Goal: Information Seeking & Learning: Find specific fact

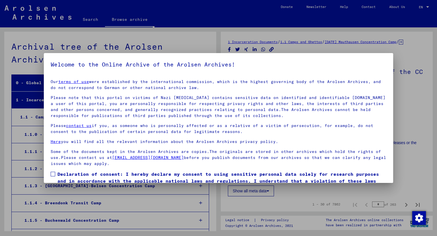
scroll to position [28, 0]
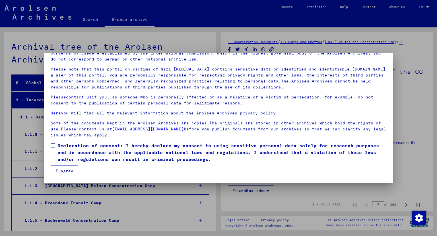
click at [52, 146] on span at bounding box center [53, 145] width 5 height 5
click at [67, 171] on button "I agree" at bounding box center [65, 170] width 28 height 11
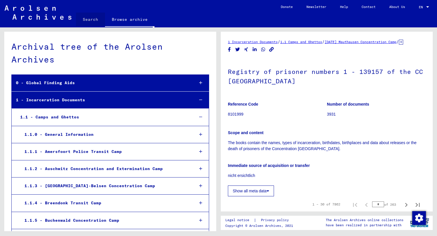
click at [95, 22] on link "Search" at bounding box center [90, 20] width 29 height 14
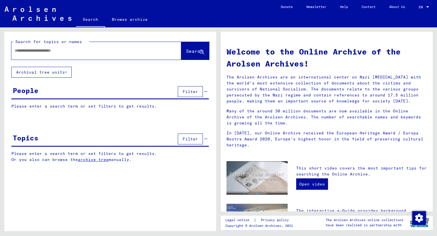
click at [37, 50] on input "text" at bounding box center [90, 51] width 150 height 6
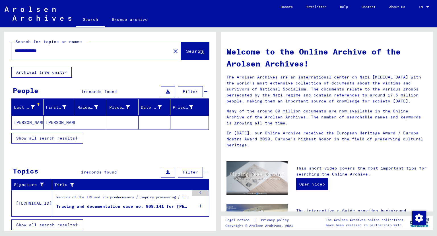
click at [50, 124] on mat-cell "[PERSON_NAME]" at bounding box center [60, 122] width 32 height 14
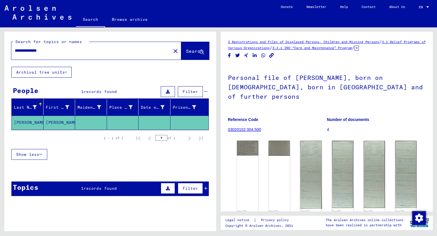
drag, startPoint x: 37, startPoint y: 50, endPoint x: 0, endPoint y: 49, distance: 37.3
click at [15, 49] on input "**********" at bounding box center [91, 51] width 153 height 6
type input "******"
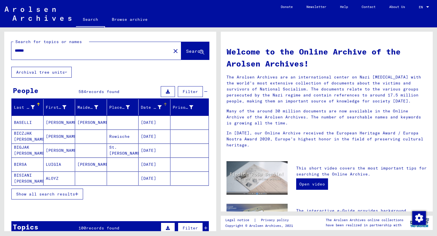
click at [161, 107] on div "Date of Birth" at bounding box center [151, 107] width 21 height 6
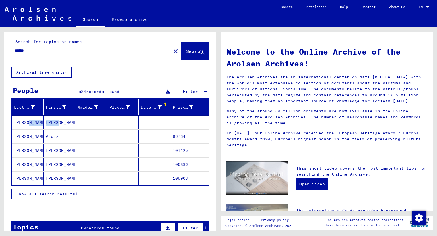
drag, startPoint x: 56, startPoint y: 121, endPoint x: 27, endPoint y: 122, distance: 29.6
click at [44, 122] on mat-cell "[PERSON_NAME]" at bounding box center [60, 122] width 32 height 14
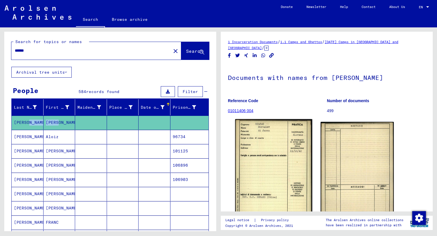
click at [283, 139] on img at bounding box center [274, 173] width 77 height 109
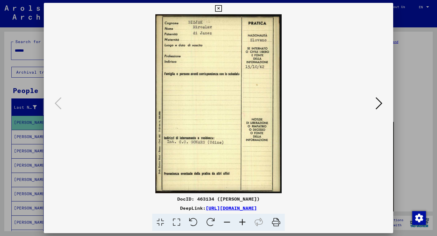
click at [383, 101] on icon at bounding box center [379, 103] width 7 height 14
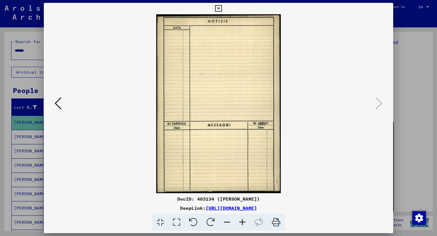
click at [222, 9] on icon at bounding box center [218, 8] width 7 height 7
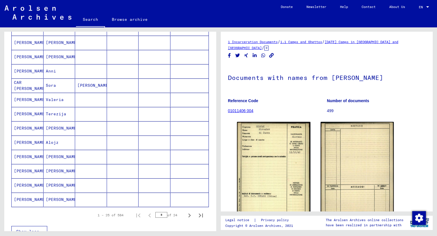
scroll to position [269, 0]
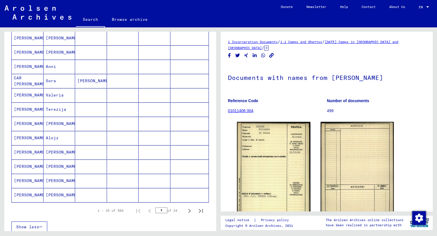
click at [50, 146] on mat-cell "[PERSON_NAME]" at bounding box center [60, 152] width 32 height 14
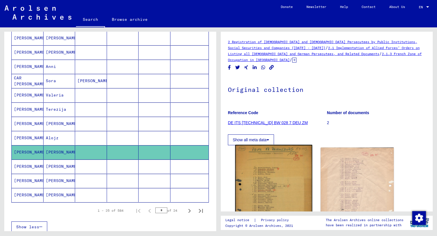
click at [252, 173] on img at bounding box center [274, 199] width 77 height 109
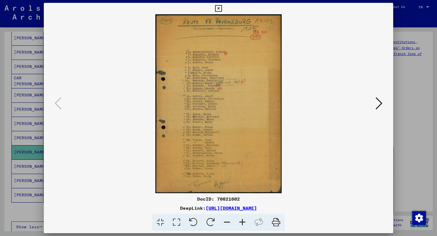
click at [386, 107] on div at bounding box center [219, 103] width 350 height 179
click at [382, 105] on icon at bounding box center [379, 103] width 7 height 14
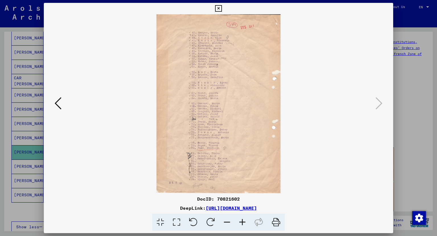
click at [222, 7] on icon at bounding box center [218, 8] width 7 height 7
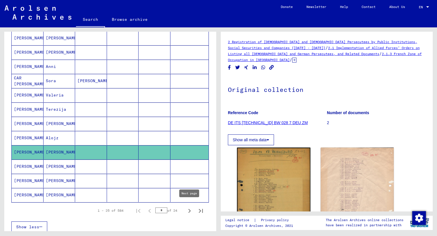
click at [189, 208] on icon "Next page" at bounding box center [190, 210] width 3 height 4
type input "*"
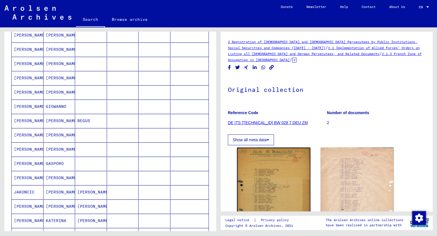
scroll to position [128, 0]
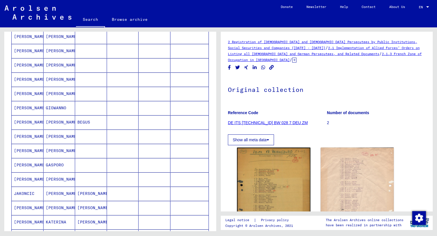
click at [55, 132] on mat-cell "[PERSON_NAME]" at bounding box center [60, 136] width 32 height 14
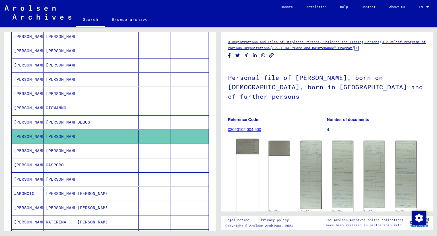
click at [256, 138] on img at bounding box center [248, 146] width 22 height 16
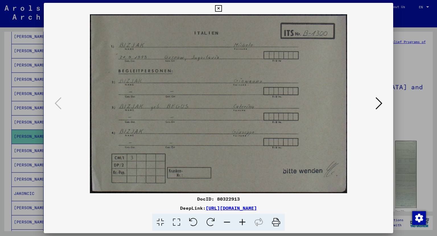
click at [380, 102] on icon at bounding box center [379, 103] width 7 height 14
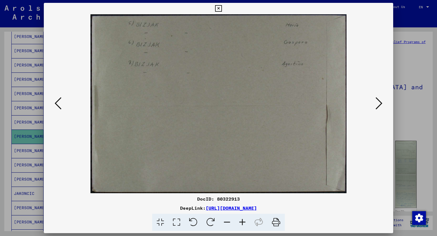
click at [380, 102] on icon at bounding box center [379, 103] width 7 height 14
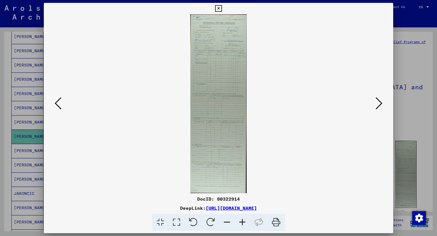
click at [223, 43] on img at bounding box center [218, 103] width 311 height 179
click at [222, 9] on icon at bounding box center [218, 8] width 7 height 7
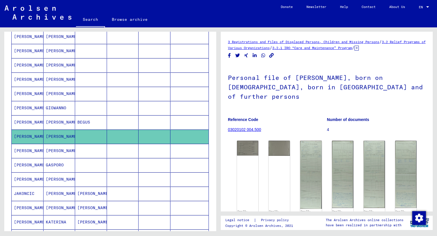
click at [93, 21] on link "Search" at bounding box center [90, 20] width 29 height 15
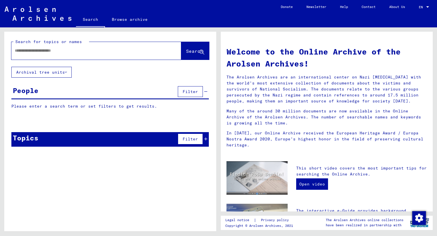
click at [61, 51] on input "text" at bounding box center [90, 51] width 150 height 6
type input "**********"
click at [186, 51] on span "Search" at bounding box center [194, 51] width 17 height 6
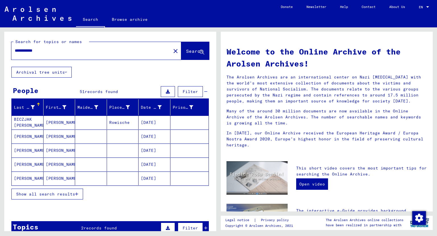
click at [26, 121] on mat-cell "BICZJAK [PERSON_NAME]" at bounding box center [28, 122] width 32 height 14
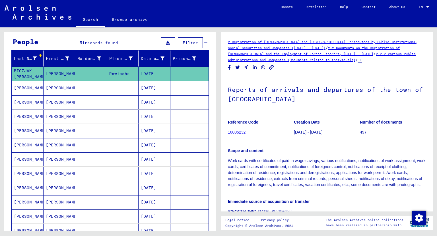
scroll to position [47, 0]
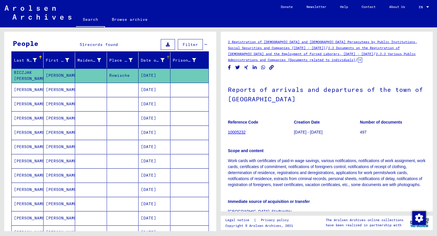
click at [149, 59] on div "Date of Birth" at bounding box center [153, 60] width 24 height 6
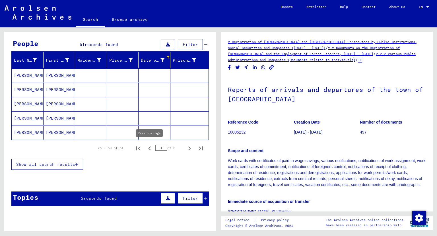
click at [152, 144] on icon "Previous page" at bounding box center [150, 148] width 8 height 8
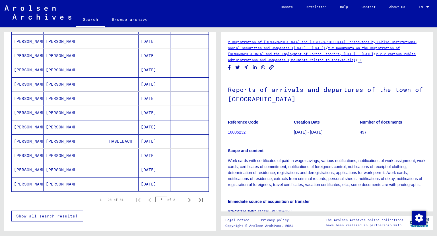
scroll to position [292, 0]
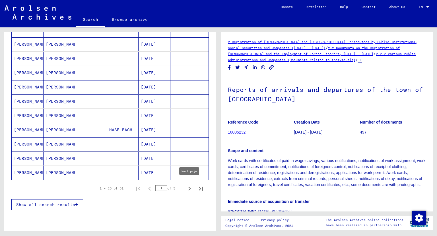
click at [189, 184] on icon "Next page" at bounding box center [190, 188] width 8 height 8
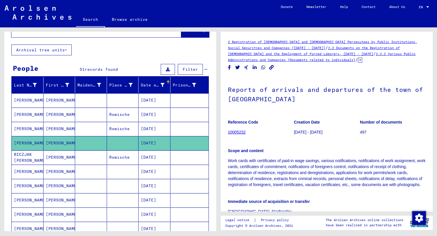
scroll to position [23, 0]
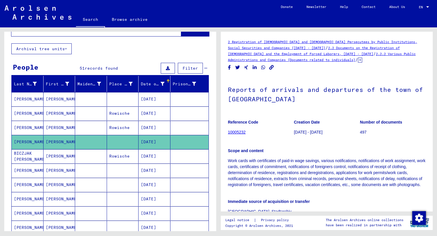
click at [56, 96] on mat-cell "[PERSON_NAME]" at bounding box center [60, 99] width 32 height 14
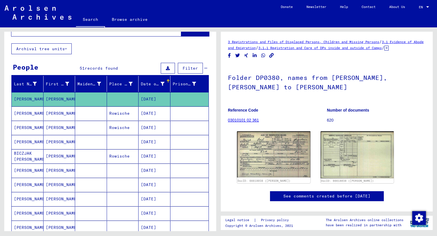
click at [52, 112] on mat-cell "[PERSON_NAME]" at bounding box center [60, 113] width 32 height 14
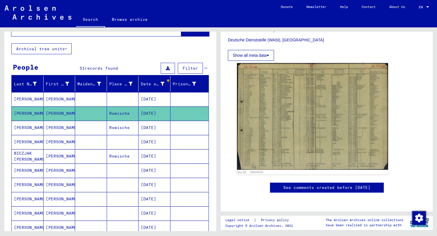
scroll to position [197, 0]
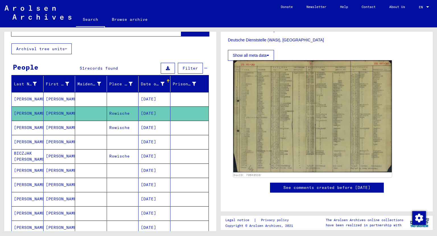
click at [351, 107] on img at bounding box center [313, 116] width 159 height 112
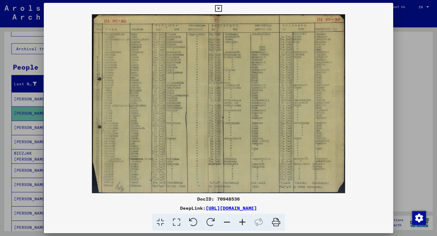
click at [174, 225] on icon at bounding box center [177, 221] width 16 height 17
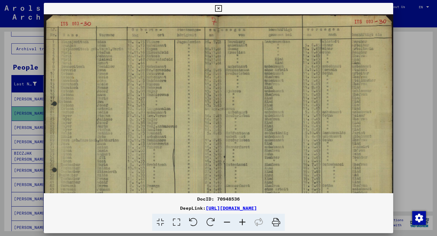
click at [6, 78] on div at bounding box center [218, 118] width 437 height 236
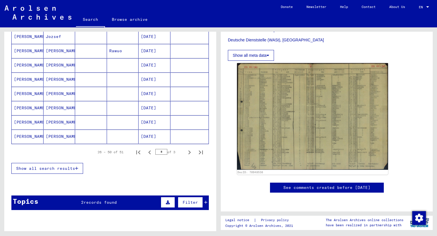
scroll to position [329, 0]
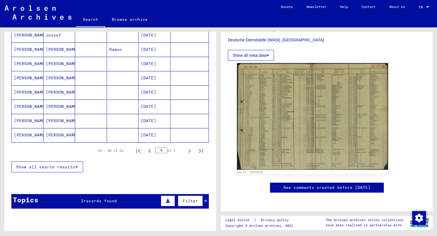
click at [48, 130] on mat-cell "[PERSON_NAME]" at bounding box center [60, 135] width 32 height 14
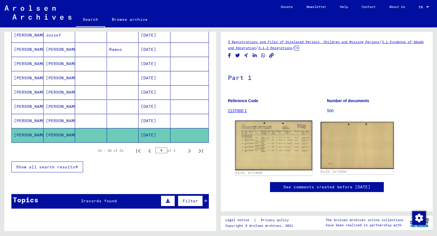
click at [257, 145] on img at bounding box center [274, 145] width 77 height 50
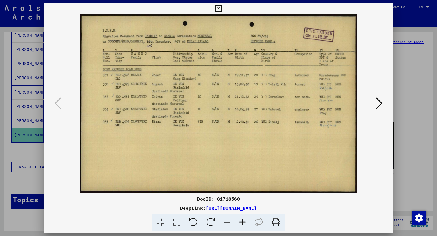
click at [19, 142] on div at bounding box center [218, 118] width 437 height 236
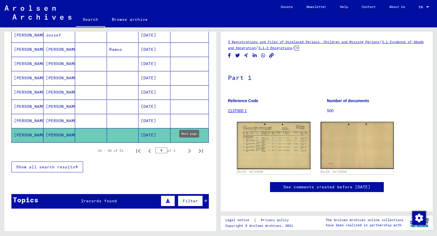
click at [190, 149] on icon "Next page" at bounding box center [190, 151] width 8 height 8
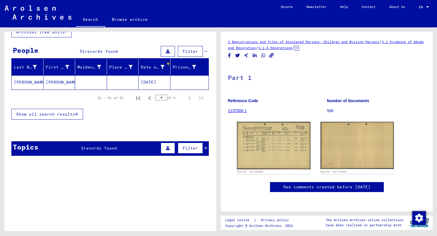
scroll to position [38, 0]
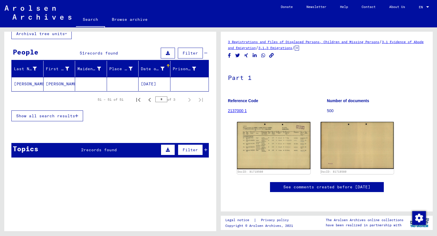
click at [152, 83] on mat-cell "[DATE]" at bounding box center [155, 84] width 32 height 14
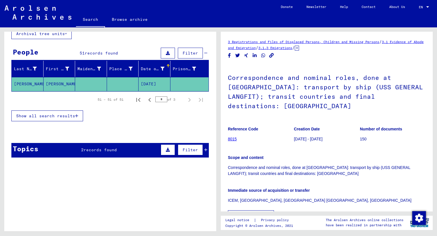
click at [433, 54] on div "3 Registrations and Files of Displaced Persons, Children and Missing Persons / …" at bounding box center [328, 128] width 219 height 203
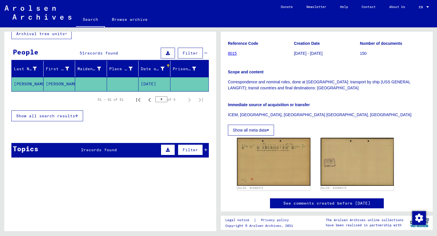
scroll to position [90, 0]
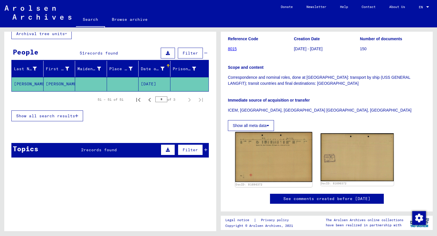
click at [283, 146] on img at bounding box center [274, 157] width 77 height 50
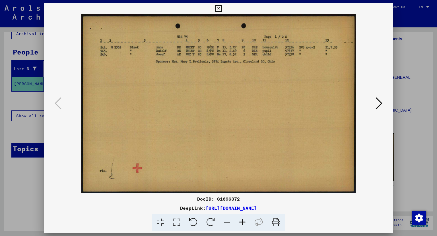
click at [13, 81] on div at bounding box center [218, 118] width 437 height 236
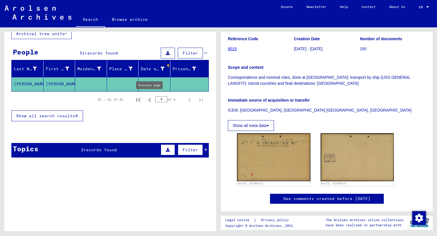
click at [149, 97] on icon "Previous page" at bounding box center [150, 100] width 8 height 8
type input "*"
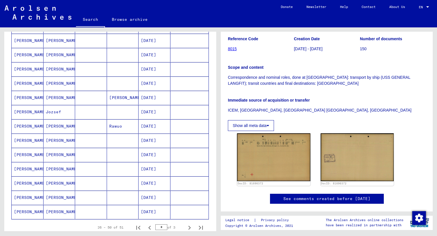
scroll to position [251, 0]
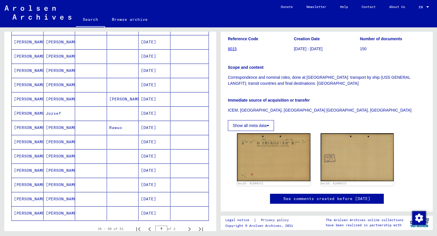
click at [51, 195] on mat-cell "[PERSON_NAME]" at bounding box center [60, 199] width 32 height 14
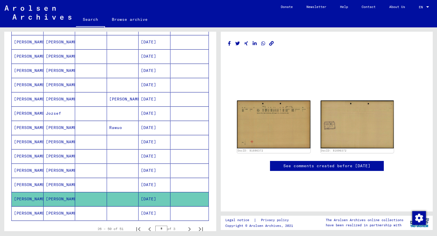
scroll to position [50, 0]
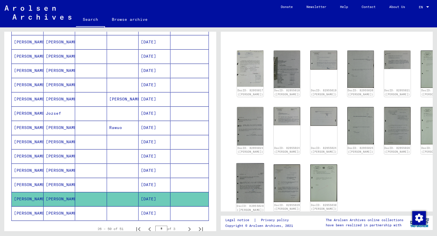
click at [248, 181] on img at bounding box center [251, 183] width 28 height 40
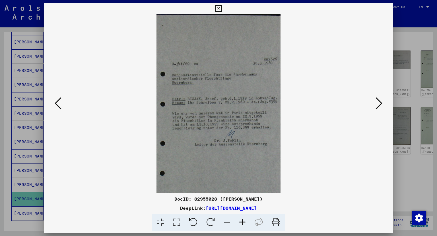
click at [4, 123] on div at bounding box center [218, 118] width 437 height 236
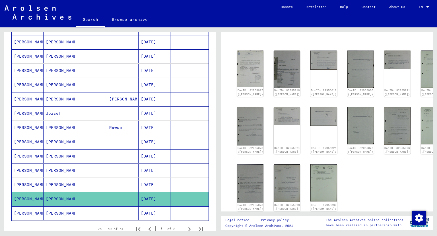
click at [25, 179] on mat-cell "[PERSON_NAME]" at bounding box center [28, 184] width 32 height 14
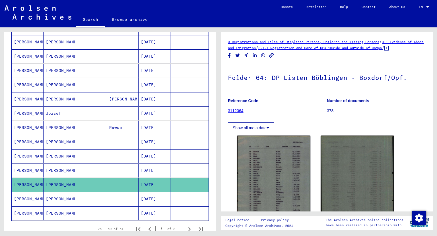
click at [21, 167] on mat-cell "[PERSON_NAME]" at bounding box center [28, 170] width 32 height 14
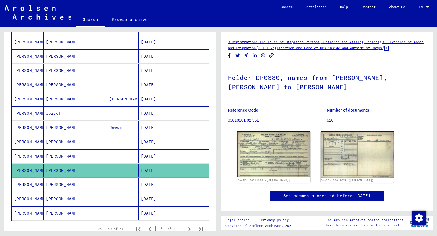
click at [22, 152] on mat-cell "[PERSON_NAME]" at bounding box center [28, 156] width 32 height 14
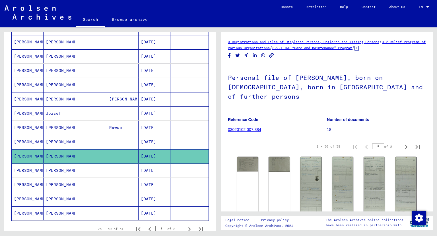
click at [58, 135] on mat-cell "[PERSON_NAME]" at bounding box center [60, 142] width 32 height 14
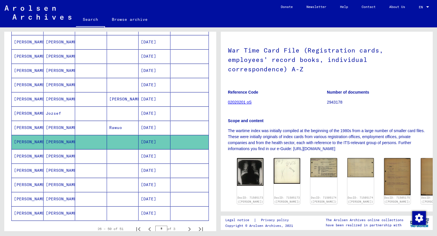
scroll to position [47, 0]
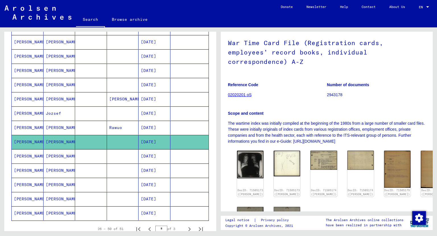
click at [51, 126] on mat-cell "[PERSON_NAME]" at bounding box center [60, 127] width 32 height 14
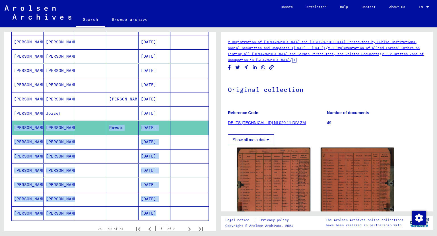
drag, startPoint x: 296, startPoint y: 88, endPoint x: 194, endPoint y: 112, distance: 104.6
click at [221, 112] on div "2 Registration of [DEMOGRAPHIC_DATA] and [DEMOGRAPHIC_DATA] Persecutees by Publ…" at bounding box center [327, 121] width 212 height 179
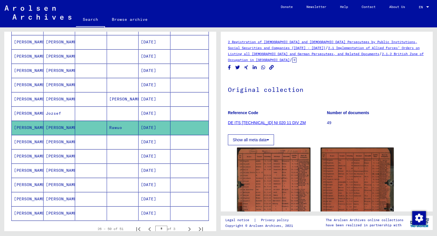
click at [144, 106] on mat-cell "[DATE]" at bounding box center [155, 113] width 32 height 14
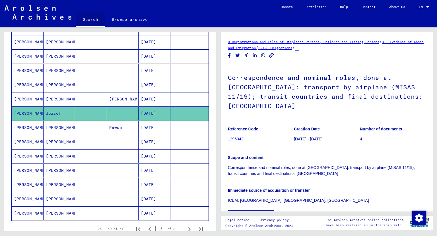
click at [87, 20] on link "Search" at bounding box center [90, 20] width 29 height 15
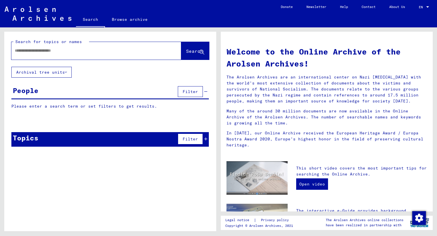
click at [60, 52] on input "text" at bounding box center [90, 51] width 150 height 6
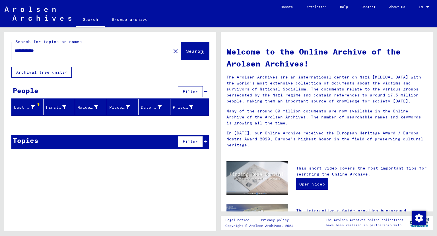
drag, startPoint x: 32, startPoint y: 52, endPoint x: 0, endPoint y: 50, distance: 32.5
click at [15, 50] on input "**********" at bounding box center [90, 51] width 150 height 6
click at [184, 56] on button "Search" at bounding box center [195, 51] width 28 height 18
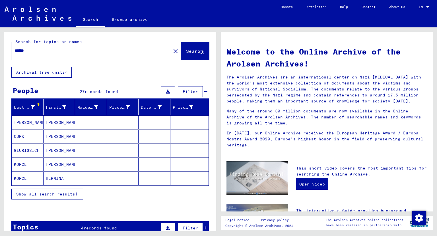
click at [25, 50] on input "******" at bounding box center [90, 51] width 150 height 6
drag, startPoint x: 42, startPoint y: 52, endPoint x: 0, endPoint y: 47, distance: 42.1
click at [15, 48] on input "******" at bounding box center [90, 51] width 150 height 6
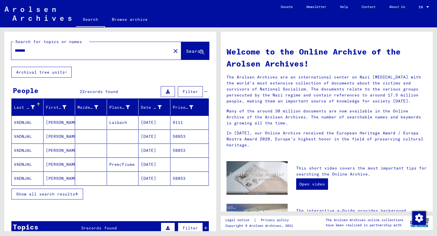
click at [54, 123] on mat-cell "[PERSON_NAME]" at bounding box center [60, 122] width 32 height 14
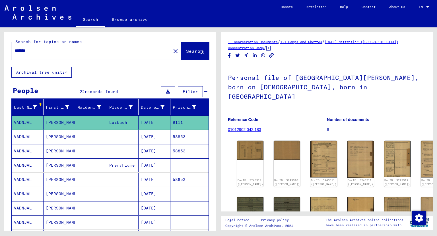
click at [51, 137] on mat-cell "[PERSON_NAME]" at bounding box center [60, 137] width 32 height 14
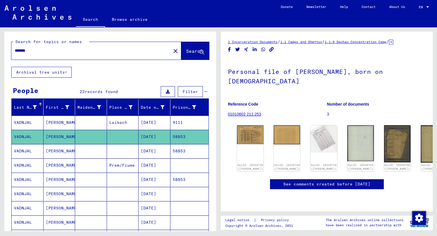
click at [46, 150] on mat-cell "[PERSON_NAME]" at bounding box center [60, 151] width 32 height 14
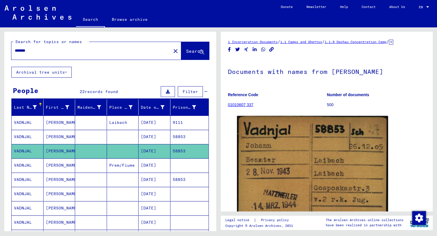
click at [49, 163] on mat-cell "[PERSON_NAME]" at bounding box center [60, 165] width 32 height 14
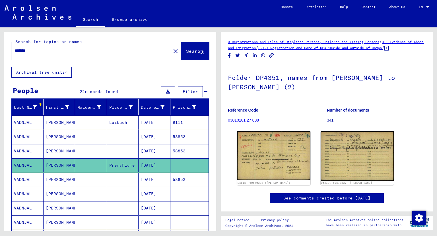
click at [55, 176] on mat-cell "[PERSON_NAME]" at bounding box center [60, 179] width 32 height 14
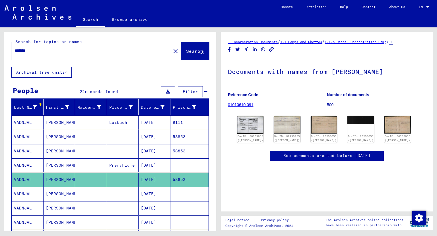
drag, startPoint x: 89, startPoint y: 54, endPoint x: 11, endPoint y: 52, distance: 77.5
click at [5, 52] on div "Search for topics or names ******* close Search" at bounding box center [110, 49] width 212 height 35
drag, startPoint x: 53, startPoint y: 56, endPoint x: 15, endPoint y: 44, distance: 40.1
click at [15, 44] on div "Search for topics or names ******* close Search" at bounding box center [110, 49] width 198 height 21
drag, startPoint x: 42, startPoint y: 52, endPoint x: 0, endPoint y: 55, distance: 42.6
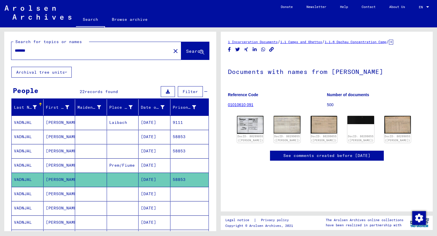
click at [15, 54] on input "*******" at bounding box center [91, 51] width 153 height 6
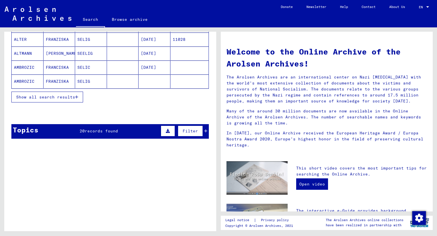
scroll to position [96, 0]
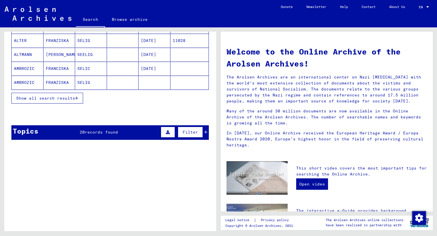
click at [208, 132] on div "Topics 20 records found Filter" at bounding box center [110, 132] width 198 height 15
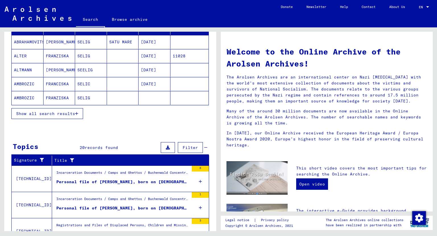
scroll to position [0, 0]
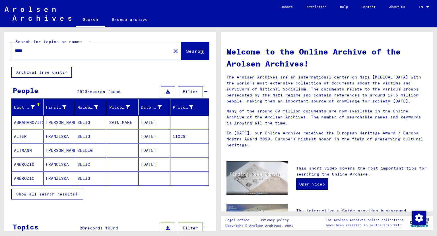
drag, startPoint x: 128, startPoint y: 48, endPoint x: 13, endPoint y: 44, distance: 115.1
click at [15, 48] on input "*****" at bounding box center [90, 51] width 150 height 6
type input "*"
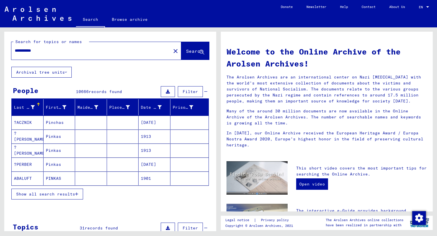
click at [194, 49] on span "Search" at bounding box center [194, 51] width 17 height 6
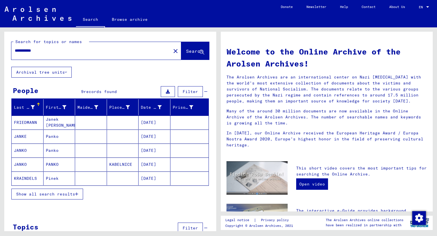
drag, startPoint x: 31, startPoint y: 51, endPoint x: 0, endPoint y: 58, distance: 31.5
click at [15, 54] on input "**********" at bounding box center [90, 51] width 150 height 6
click at [49, 45] on div "*****" at bounding box center [87, 50] width 153 height 13
click at [44, 51] on input "*****" at bounding box center [90, 51] width 150 height 6
type input "**********"
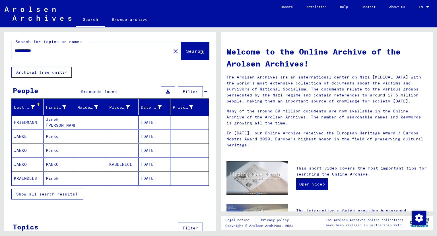
click at [21, 150] on mat-cell "JANKO" at bounding box center [28, 150] width 32 height 14
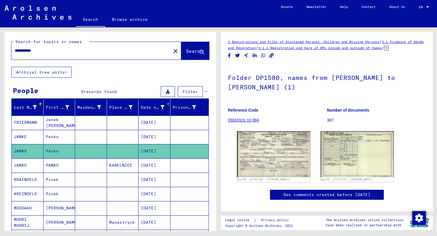
click at [146, 103] on div "Date of Birth" at bounding box center [156, 107] width 31 height 9
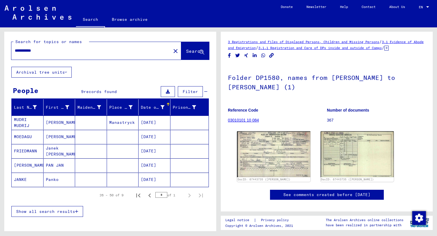
click at [146, 103] on div "Date of Birth" at bounding box center [156, 107] width 31 height 9
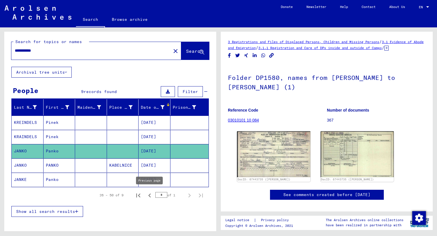
click at [148, 193] on icon "Previous page" at bounding box center [150, 195] width 8 height 8
type input "*"
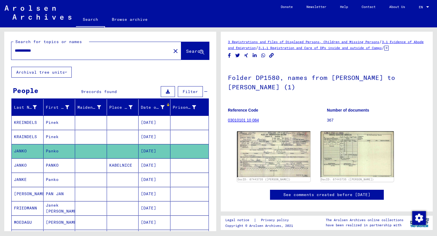
click at [52, 148] on mat-cell "Panko" at bounding box center [60, 151] width 32 height 14
click at [274, 156] on img at bounding box center [274, 154] width 77 height 48
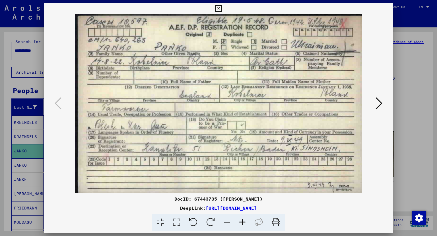
click at [376, 104] on button at bounding box center [379, 103] width 10 height 16
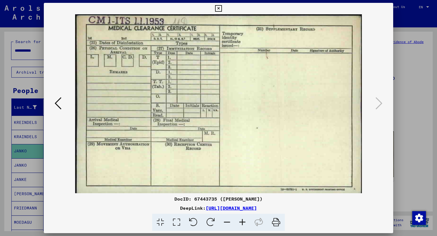
click at [222, 9] on icon at bounding box center [218, 8] width 7 height 7
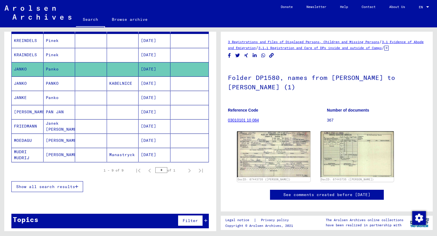
scroll to position [83, 0]
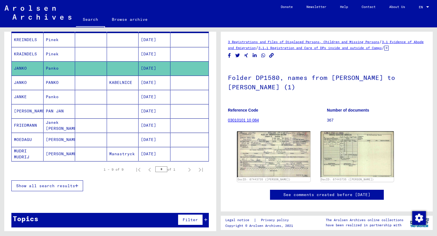
click at [206, 217] on icon at bounding box center [205, 219] width 3 height 4
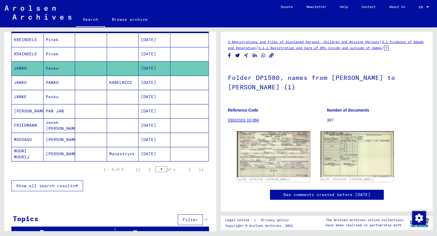
scroll to position [87, 0]
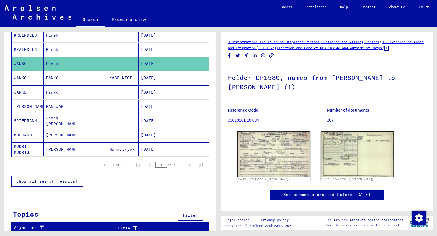
click at [65, 178] on span "Show all search results" at bounding box center [45, 180] width 59 height 5
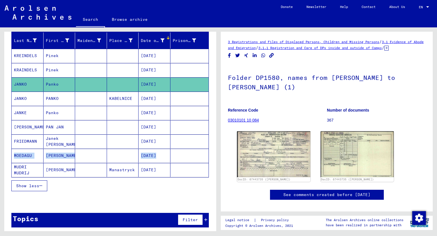
drag, startPoint x: 217, startPoint y: 150, endPoint x: 217, endPoint y: 146, distance: 4.3
click at [217, 146] on div "**********" at bounding box center [109, 128] width 219 height 203
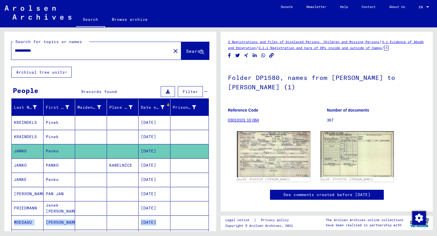
click at [195, 48] on button "Search" at bounding box center [195, 51] width 28 height 18
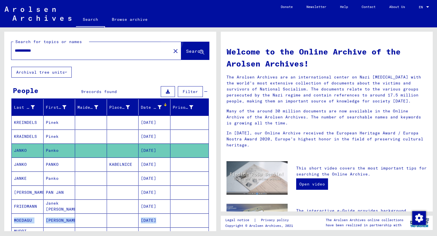
click at [195, 48] on button "Search" at bounding box center [195, 51] width 28 height 18
drag, startPoint x: 29, startPoint y: 50, endPoint x: 1, endPoint y: 48, distance: 28.3
click at [15, 48] on input "**********" at bounding box center [90, 51] width 150 height 6
type input "*****"
click at [181, 45] on button "Search" at bounding box center [195, 51] width 28 height 18
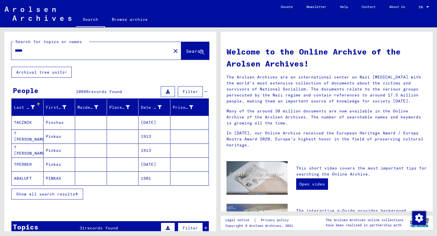
scroll to position [16, 0]
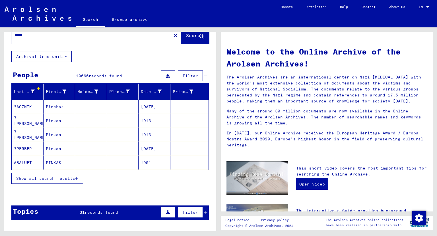
click at [68, 56] on button "Archival tree units" at bounding box center [41, 56] width 60 height 11
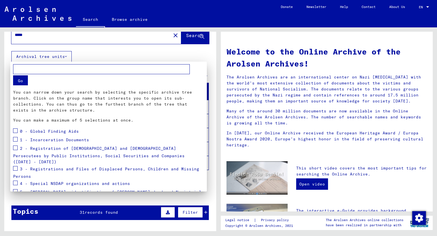
click at [68, 56] on div at bounding box center [218, 118] width 437 height 236
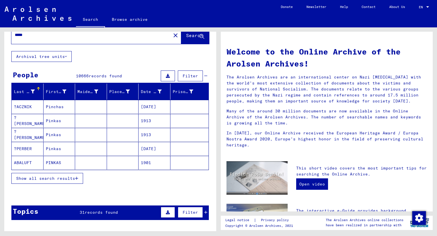
click at [75, 179] on span "Show all search results" at bounding box center [45, 177] width 59 height 5
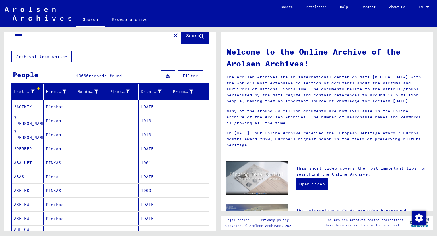
scroll to position [0, 0]
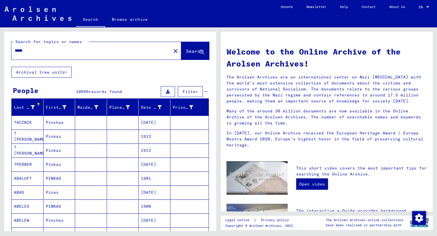
click at [201, 52] on icon at bounding box center [202, 52] width 5 height 5
click at [81, 21] on link "Search" at bounding box center [90, 20] width 29 height 15
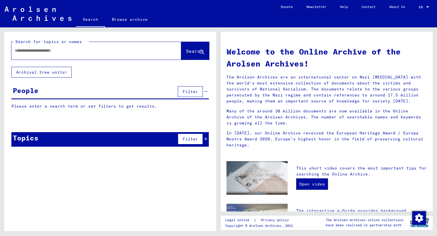
click at [93, 51] on input "text" at bounding box center [90, 51] width 150 height 6
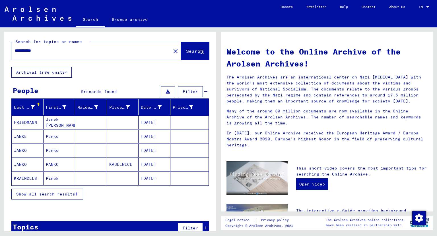
click at [79, 193] on button "Show all search results" at bounding box center [47, 193] width 72 height 11
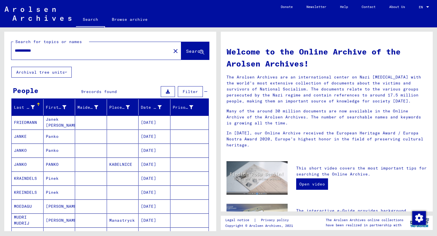
click at [32, 52] on input "**********" at bounding box center [90, 51] width 150 height 6
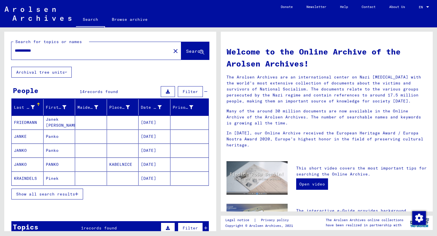
drag, startPoint x: 58, startPoint y: 52, endPoint x: 0, endPoint y: 44, distance: 58.4
click at [15, 48] on input "**********" at bounding box center [90, 51] width 150 height 6
type input "*******"
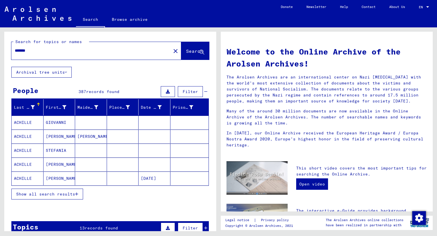
click at [58, 190] on button "Show all search results" at bounding box center [47, 193] width 72 height 11
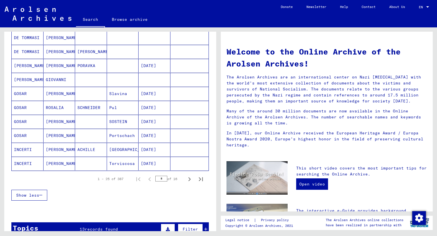
scroll to position [298, 0]
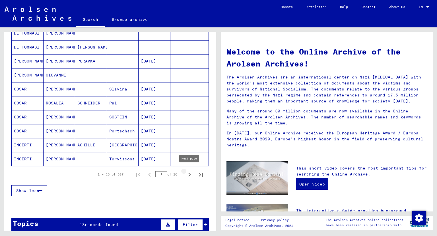
click at [188, 170] on icon "Next page" at bounding box center [190, 174] width 8 height 8
type input "*"
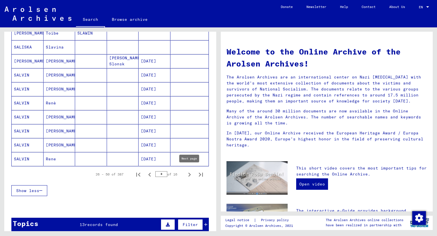
click at [190, 172] on icon "Next page" at bounding box center [190, 174] width 8 height 8
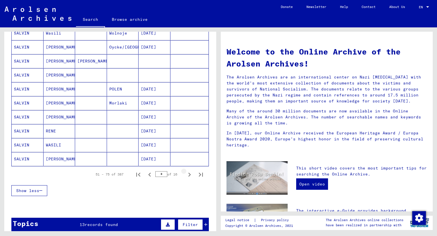
click at [190, 172] on icon "Next page" at bounding box center [190, 174] width 8 height 8
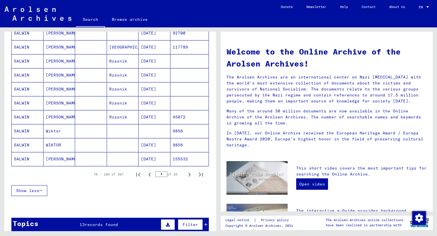
click at [190, 170] on icon "Next page" at bounding box center [190, 174] width 8 height 8
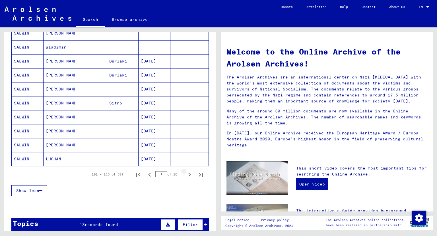
click at [190, 170] on icon "Next page" at bounding box center [190, 174] width 8 height 8
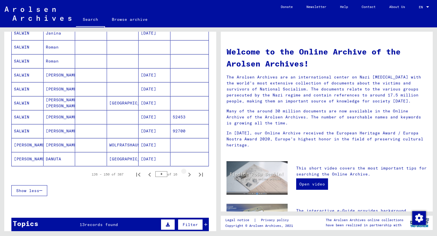
click at [190, 170] on icon "Next page" at bounding box center [190, 174] width 8 height 8
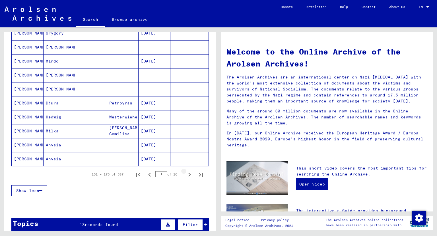
click at [190, 170] on icon "Next page" at bounding box center [190, 174] width 8 height 8
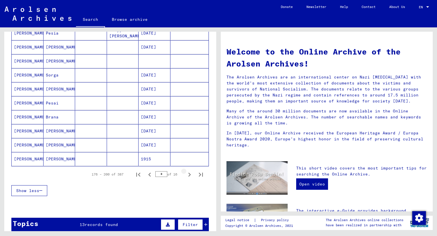
click at [190, 170] on icon "Next page" at bounding box center [190, 174] width 8 height 8
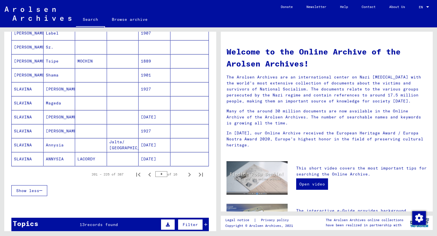
click at [190, 170] on icon "Next page" at bounding box center [190, 174] width 8 height 8
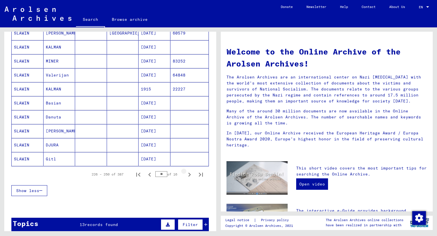
click at [190, 170] on icon "Next page" at bounding box center [190, 174] width 8 height 8
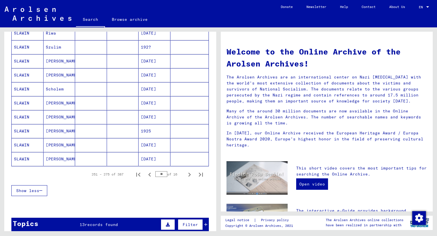
click at [190, 170] on icon "Next page" at bounding box center [190, 174] width 8 height 8
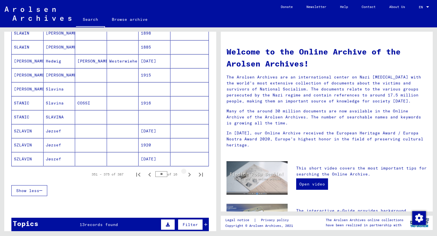
click at [190, 170] on icon "Next page" at bounding box center [190, 174] width 8 height 8
type input "**"
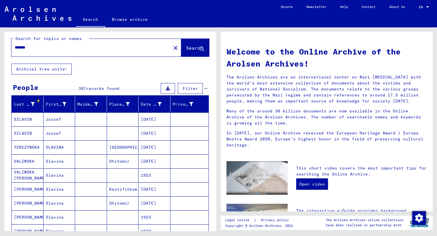
scroll to position [0, 0]
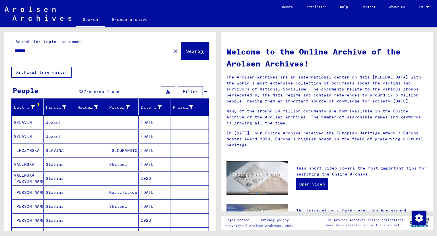
click at [62, 47] on div "*******" at bounding box center [87, 50] width 153 height 13
click at [126, 16] on link "Browse archive" at bounding box center [130, 20] width 50 height 14
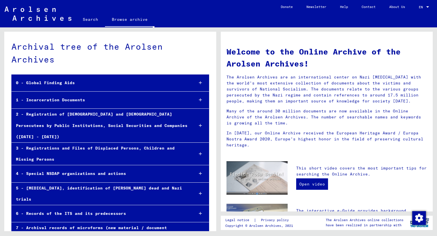
click at [64, 10] on img at bounding box center [38, 14] width 67 height 14
